Goal: Information Seeking & Learning: Find specific fact

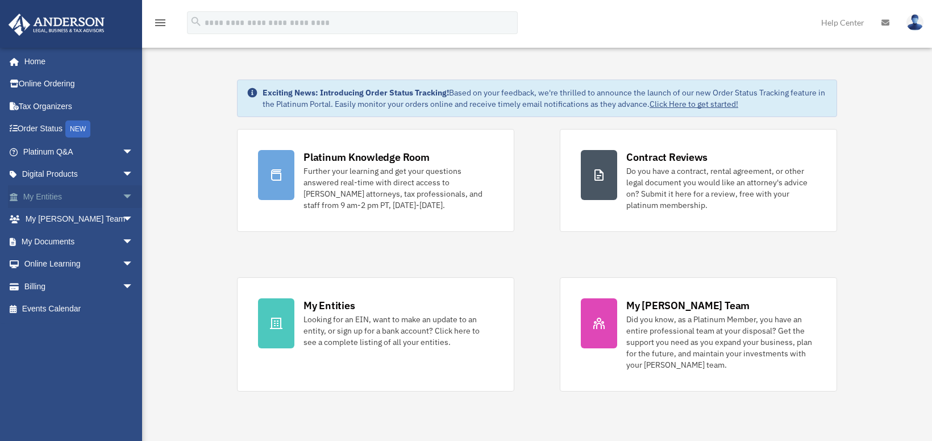
click at [122, 194] on span "arrow_drop_down" at bounding box center [133, 196] width 23 height 23
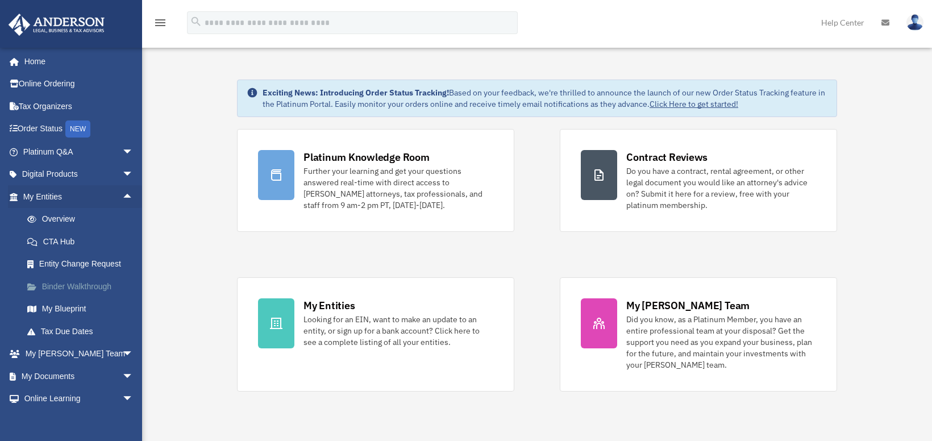
click at [95, 288] on link "Binder Walkthrough" at bounding box center [83, 286] width 135 height 23
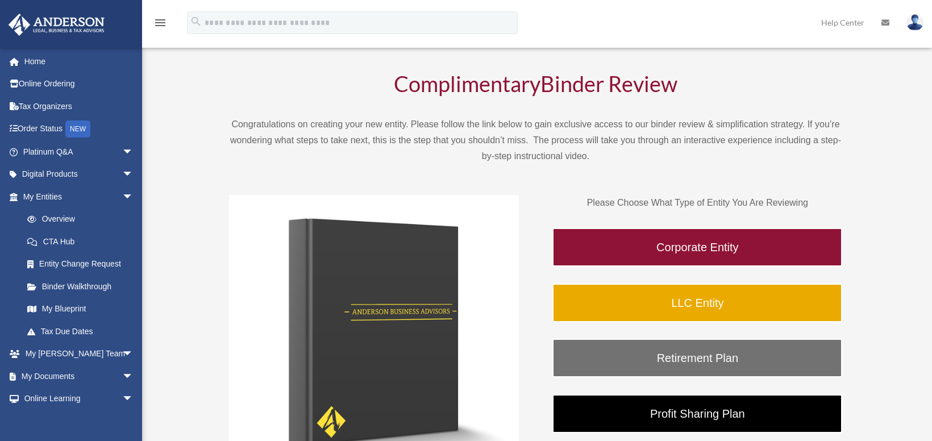
scroll to position [57, 0]
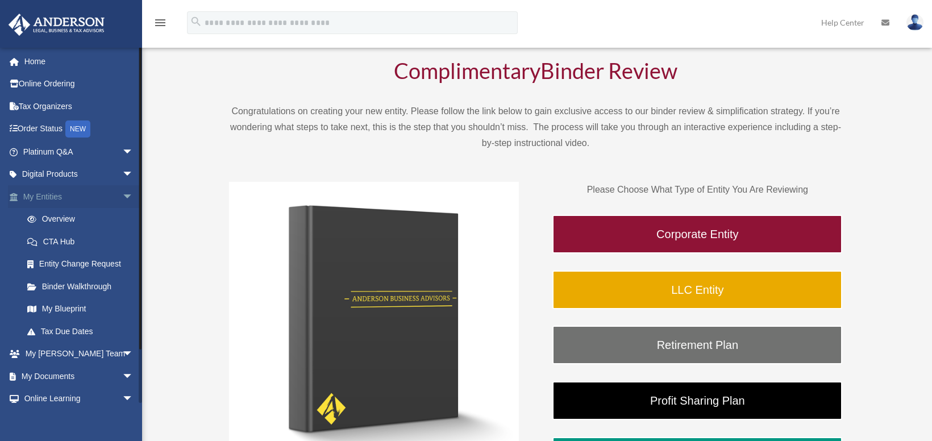
click at [122, 194] on span "arrow_drop_down" at bounding box center [133, 196] width 23 height 23
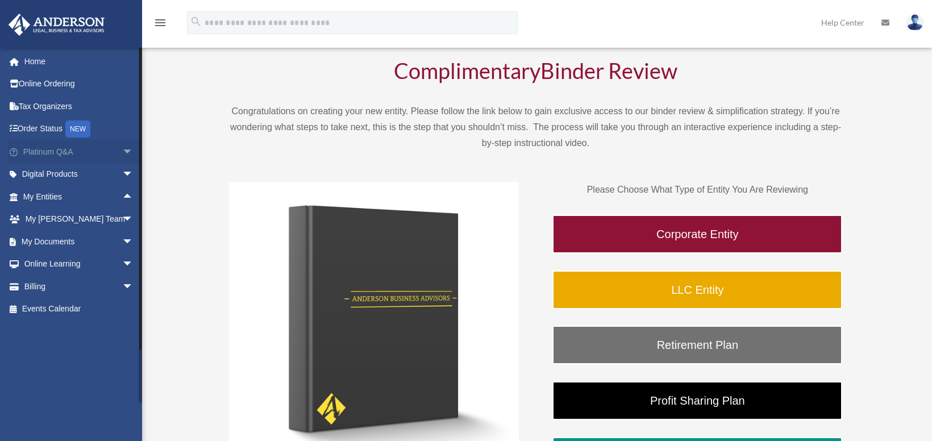
click at [122, 152] on span "arrow_drop_down" at bounding box center [133, 151] width 23 height 23
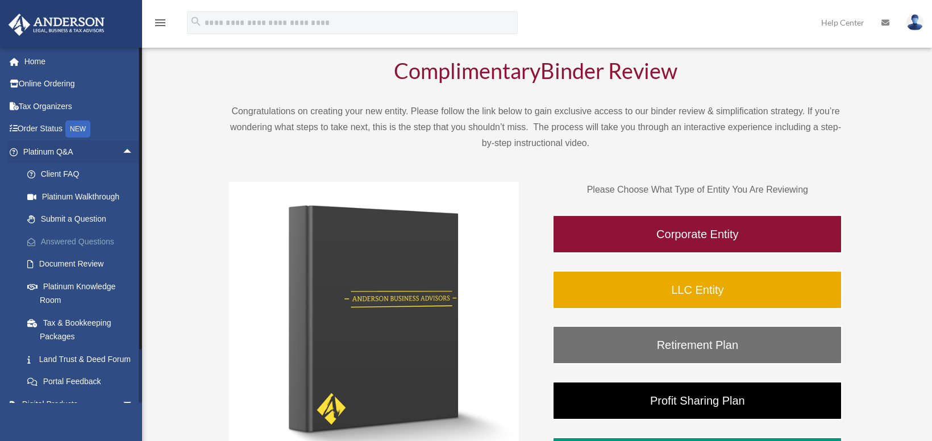
click at [105, 240] on link "Answered Questions" at bounding box center [83, 241] width 135 height 23
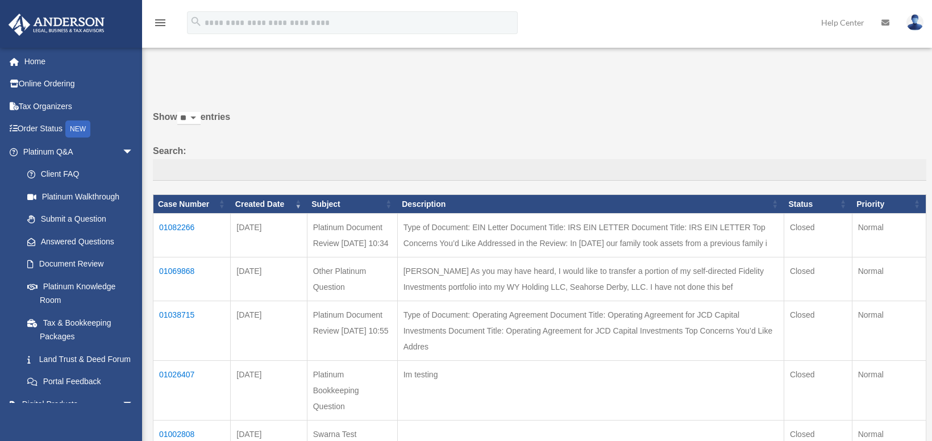
click at [181, 224] on td "01082266" at bounding box center [191, 236] width 77 height 44
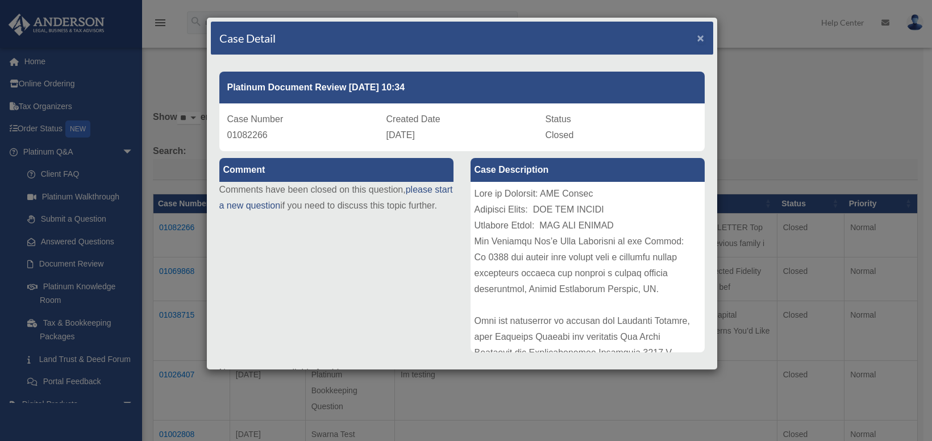
click at [697, 39] on span "×" at bounding box center [700, 37] width 7 height 13
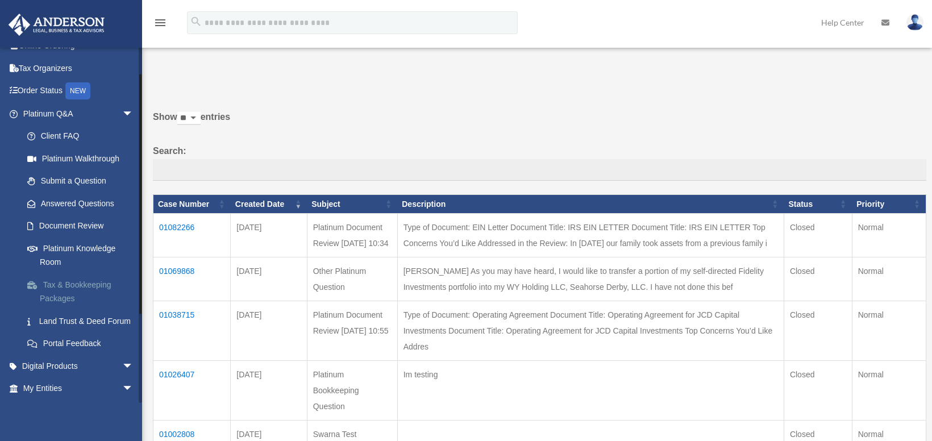
scroll to position [57, 0]
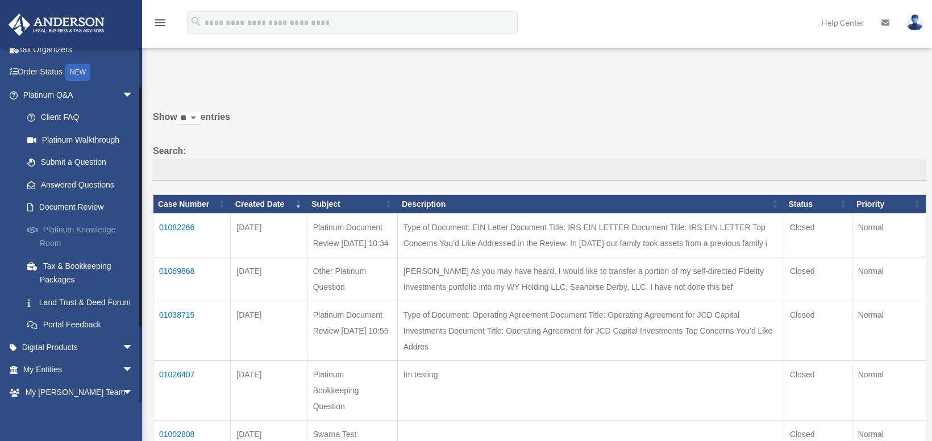
click at [91, 232] on link "Platinum Knowledge Room" at bounding box center [83, 236] width 135 height 36
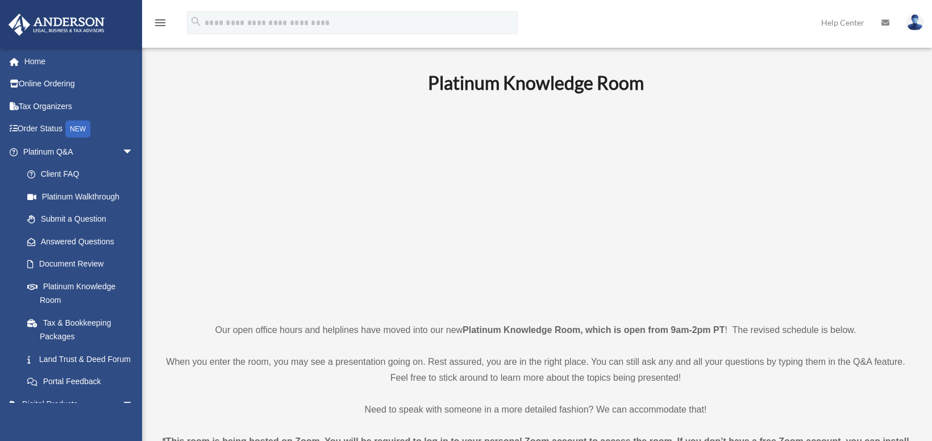
click at [293, 122] on p at bounding box center [535, 207] width 747 height 197
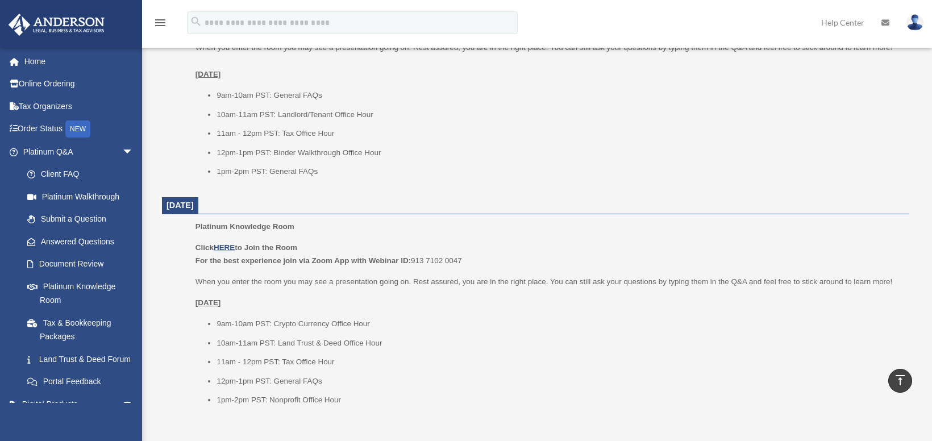
scroll to position [1250, 0]
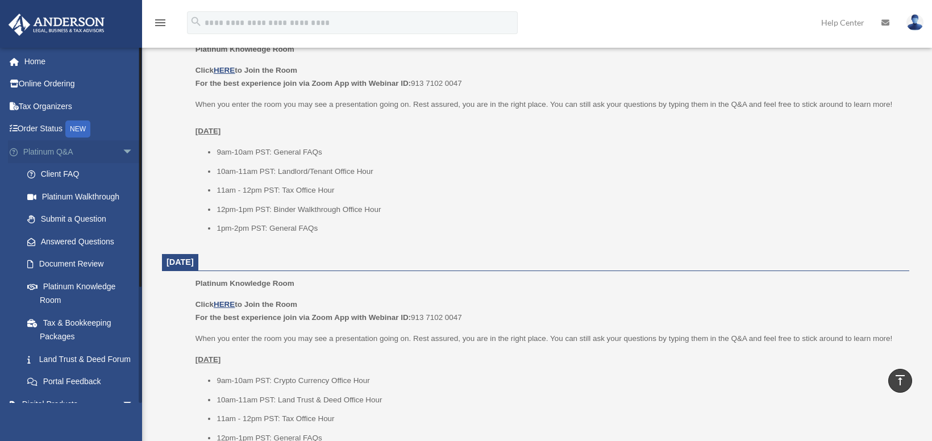
click at [122, 149] on span "arrow_drop_down" at bounding box center [133, 151] width 23 height 23
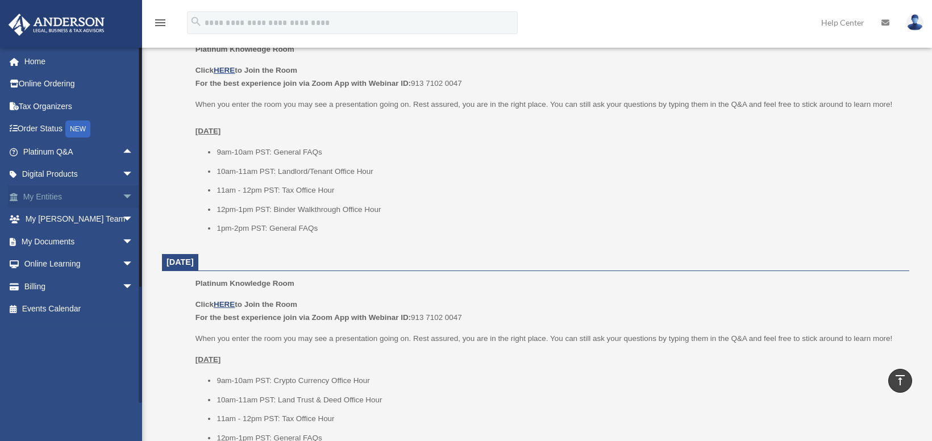
click at [122, 194] on span "arrow_drop_down" at bounding box center [133, 196] width 23 height 23
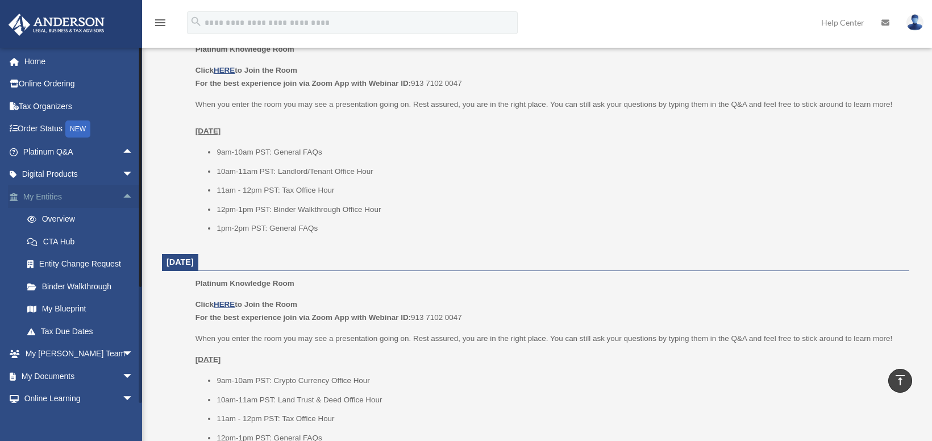
click at [122, 197] on span "arrow_drop_up" at bounding box center [133, 196] width 23 height 23
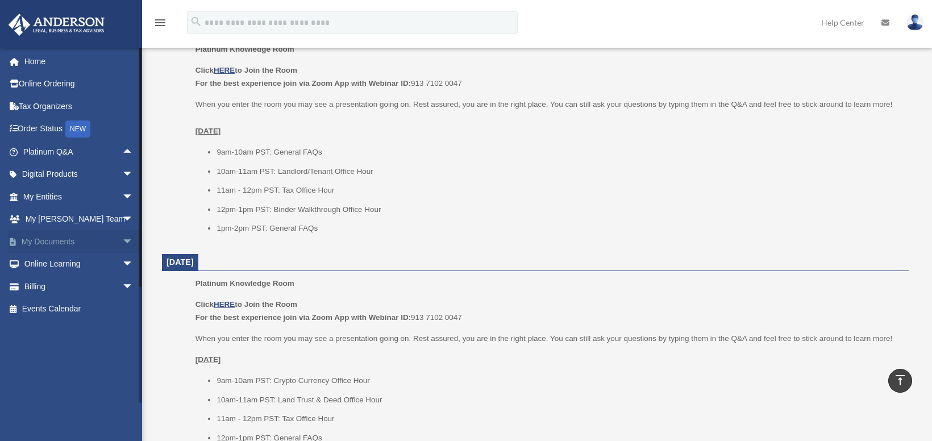
click at [122, 243] on span "arrow_drop_down" at bounding box center [133, 241] width 23 height 23
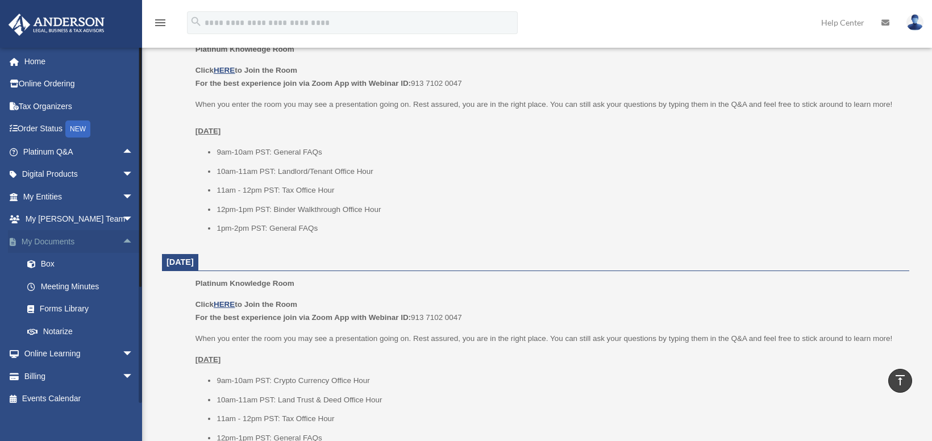
click at [122, 241] on span "arrow_drop_up" at bounding box center [133, 241] width 23 height 23
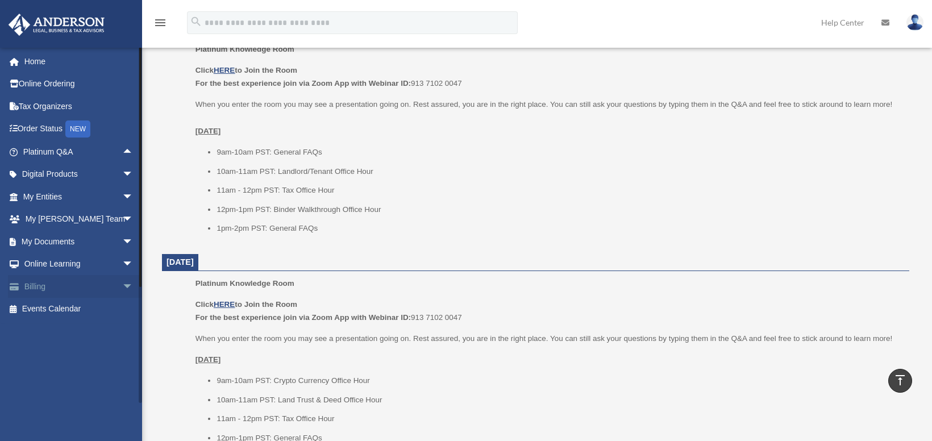
click at [122, 286] on span "arrow_drop_down" at bounding box center [133, 286] width 23 height 23
click at [123, 287] on span "arrow_drop_up" at bounding box center [133, 286] width 23 height 23
